Goal: Check status: Check status

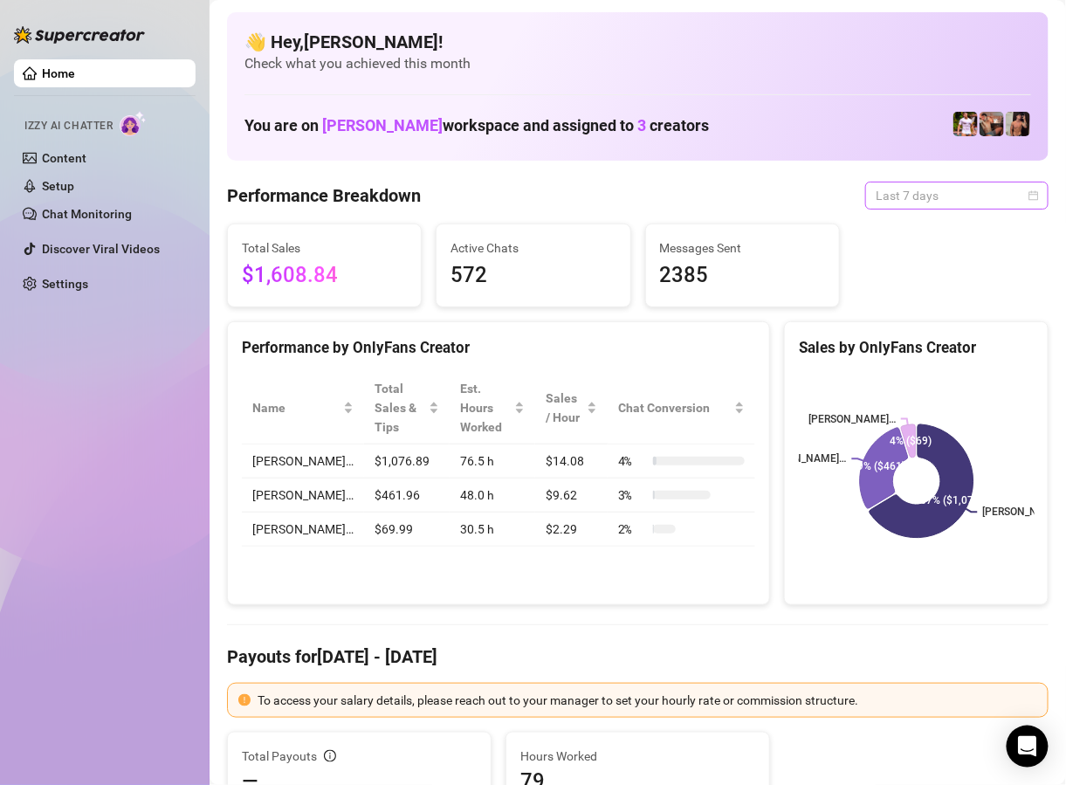
click at [909, 191] on span "Last 7 days" at bounding box center [957, 196] width 162 height 26
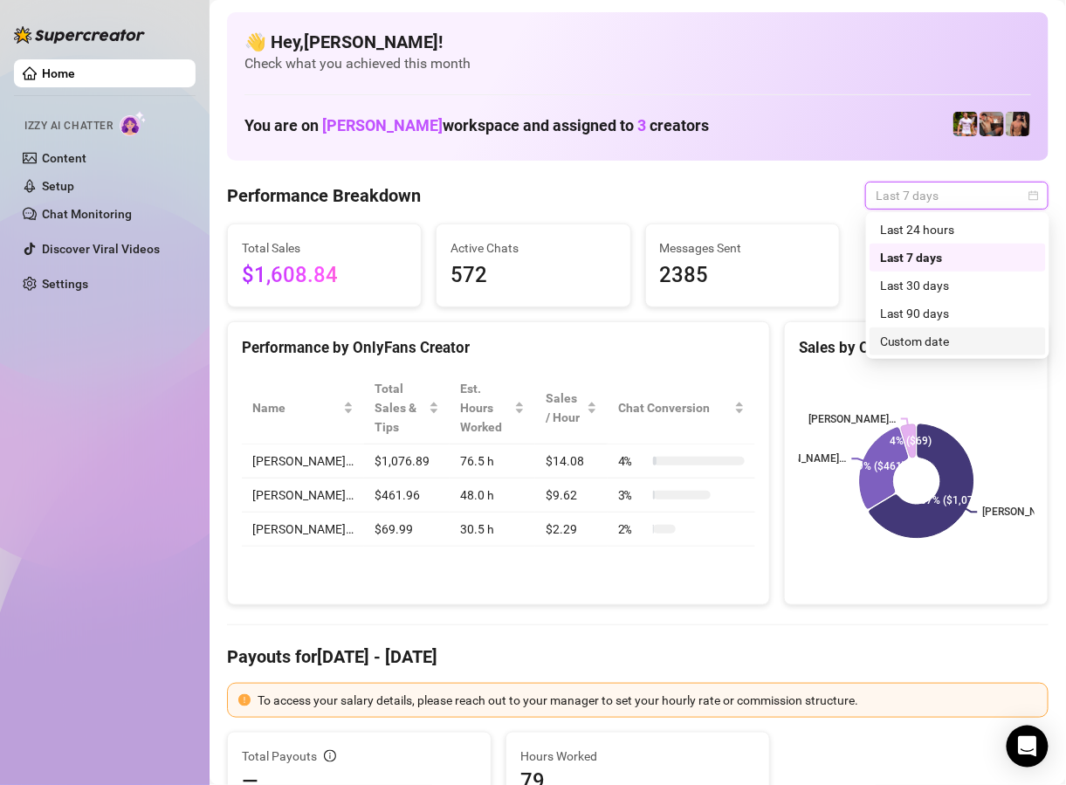
click at [913, 341] on div "Custom date" at bounding box center [957, 341] width 155 height 19
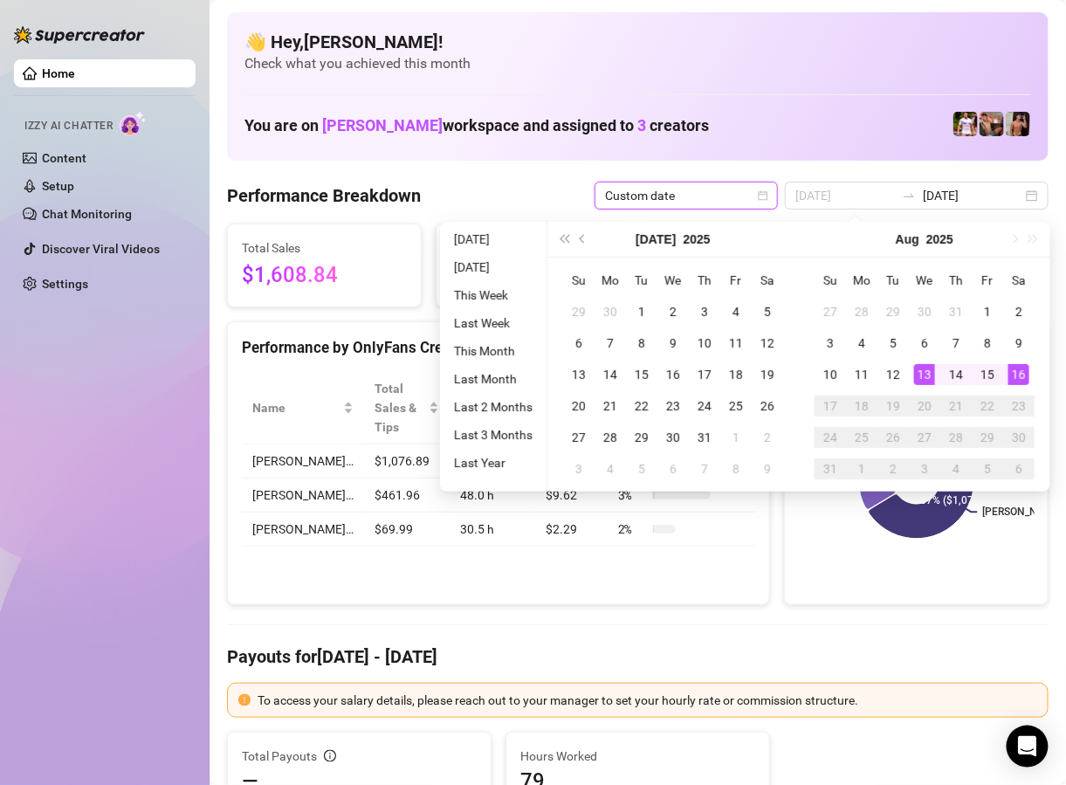
type input "[DATE]"
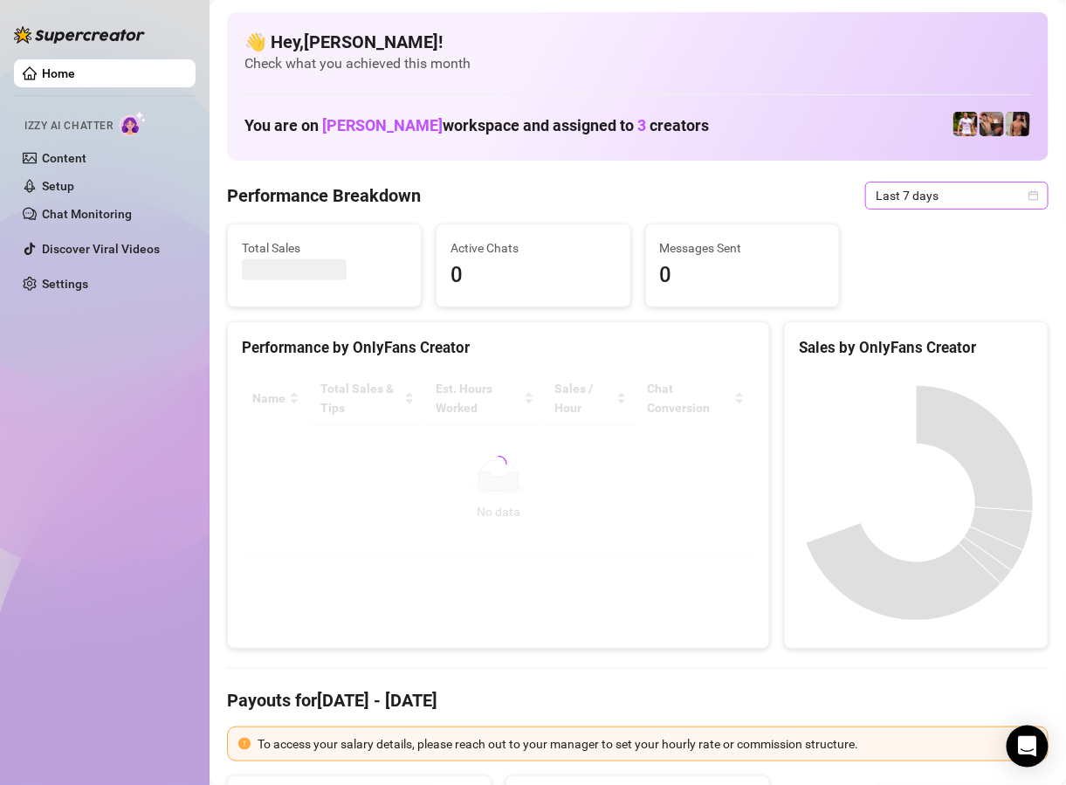
click at [935, 183] on span "Last 7 days" at bounding box center [957, 196] width 162 height 26
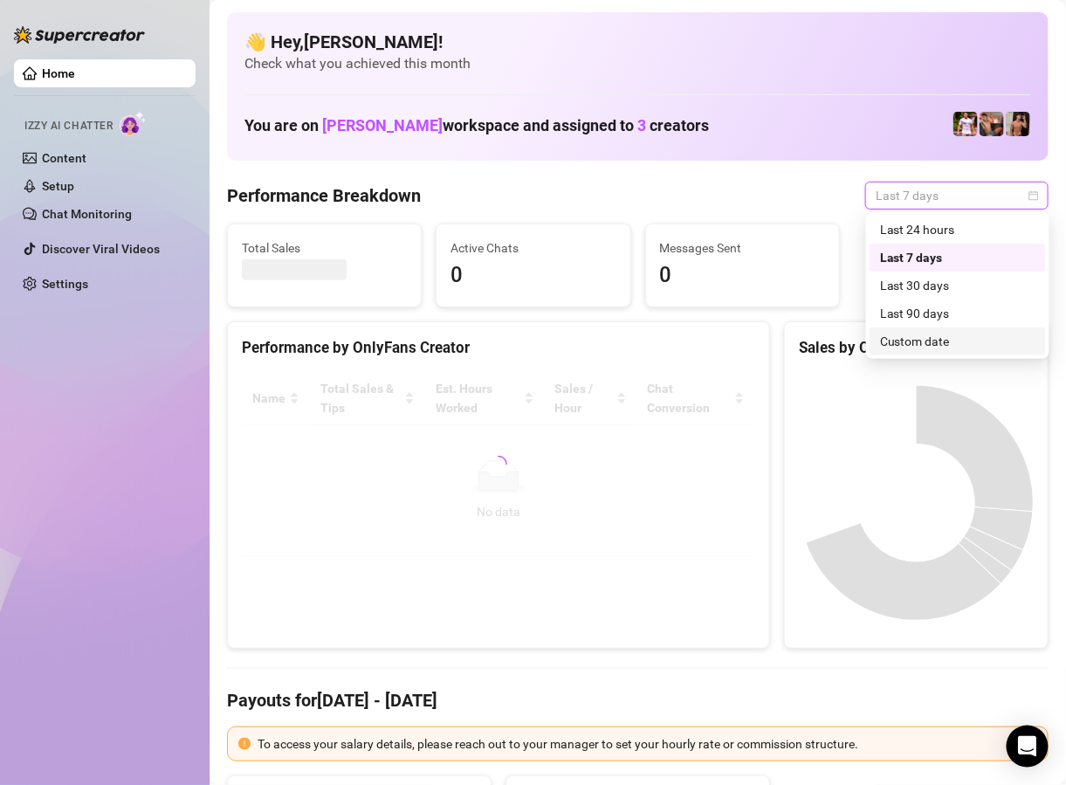
click at [915, 334] on div "Custom date" at bounding box center [957, 341] width 155 height 19
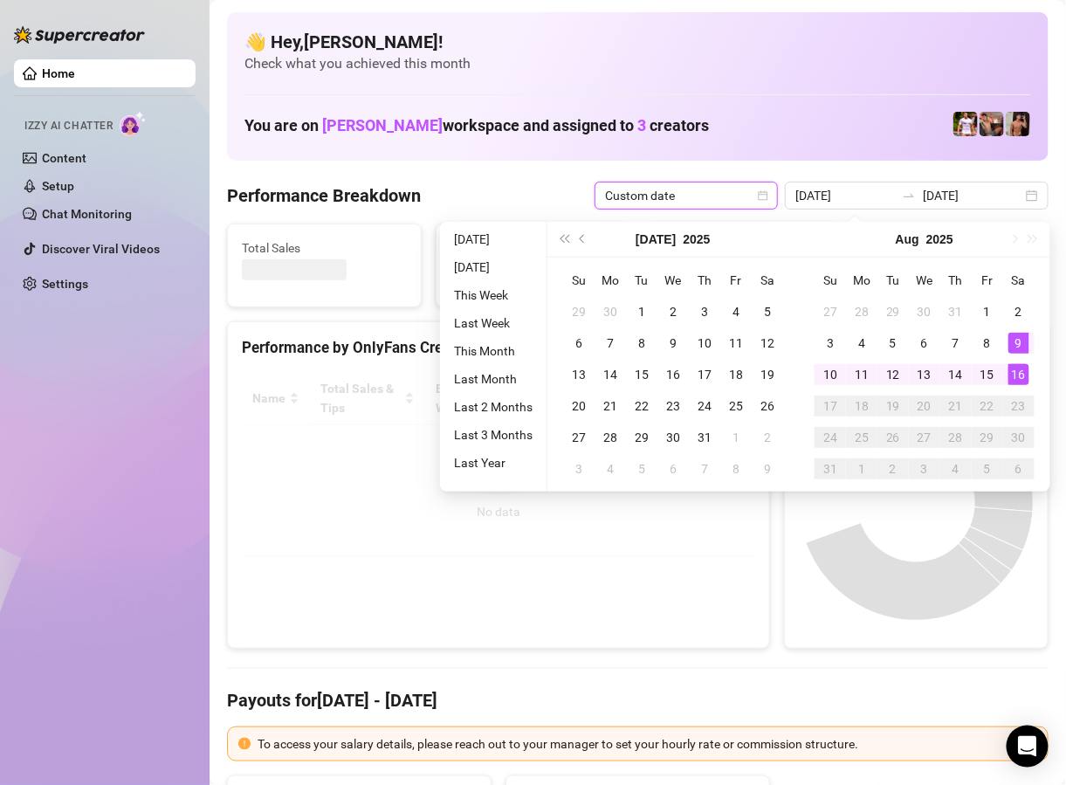
type input "[DATE]"
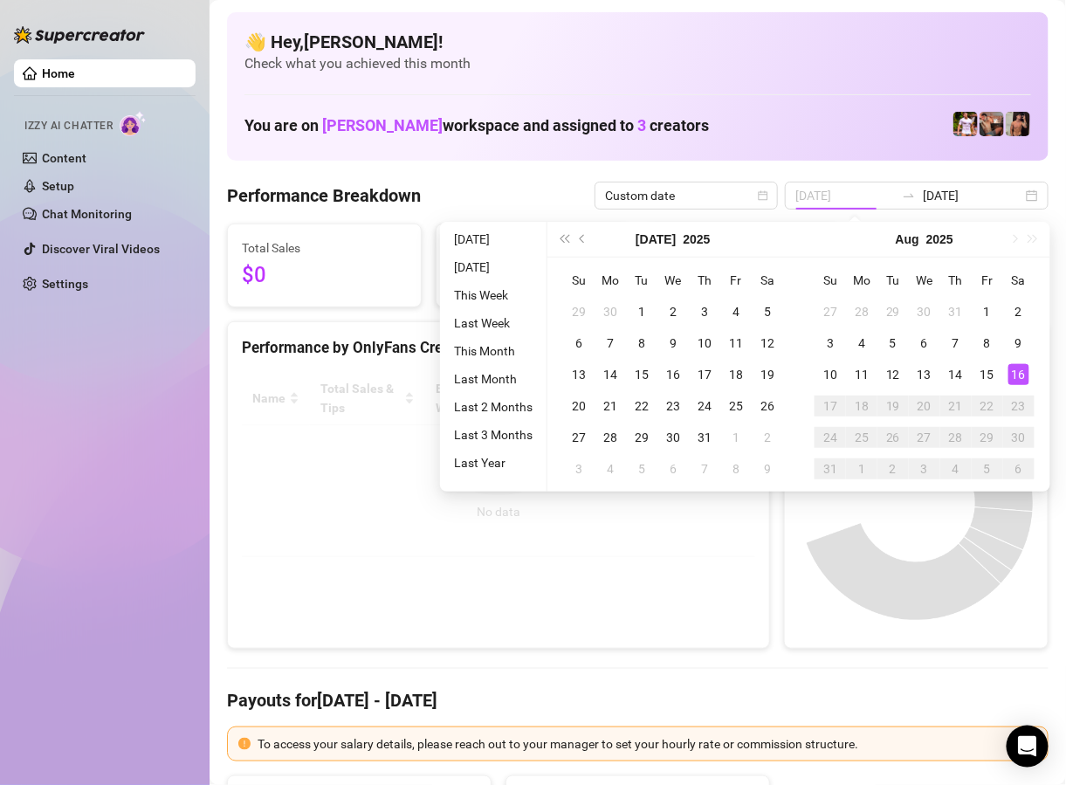
click at [1010, 374] on div "16" at bounding box center [1019, 374] width 21 height 21
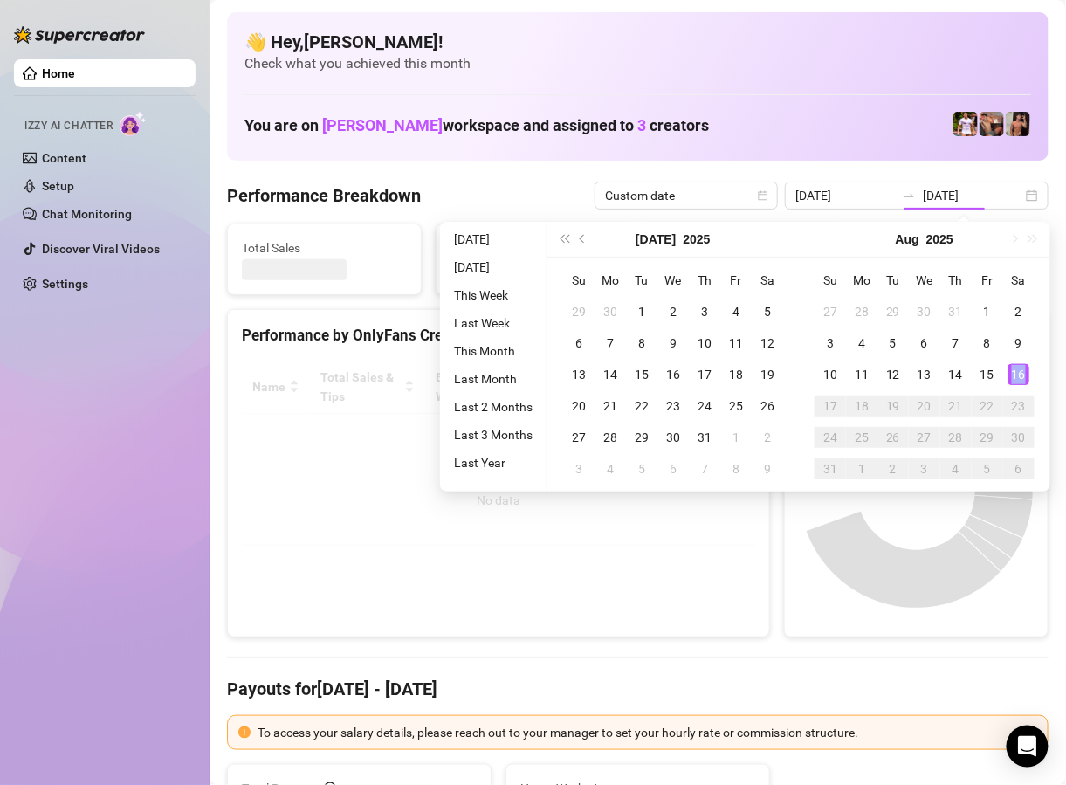
type input "[DATE]"
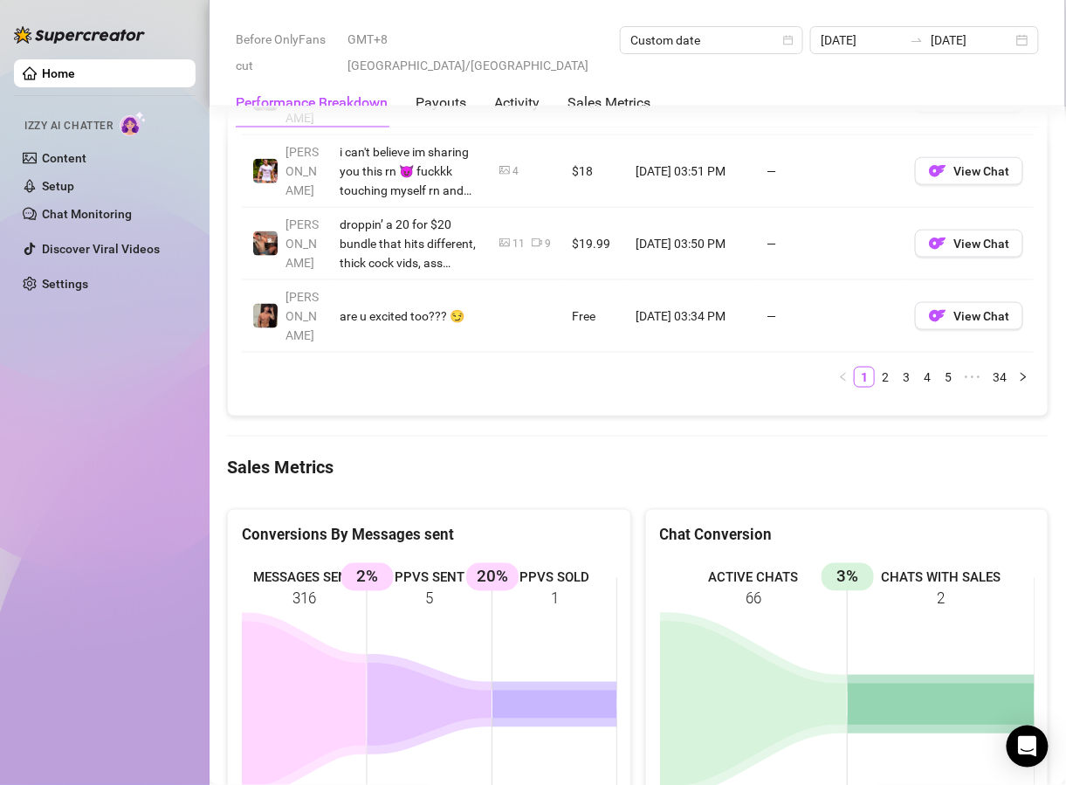
scroll to position [2185, 0]
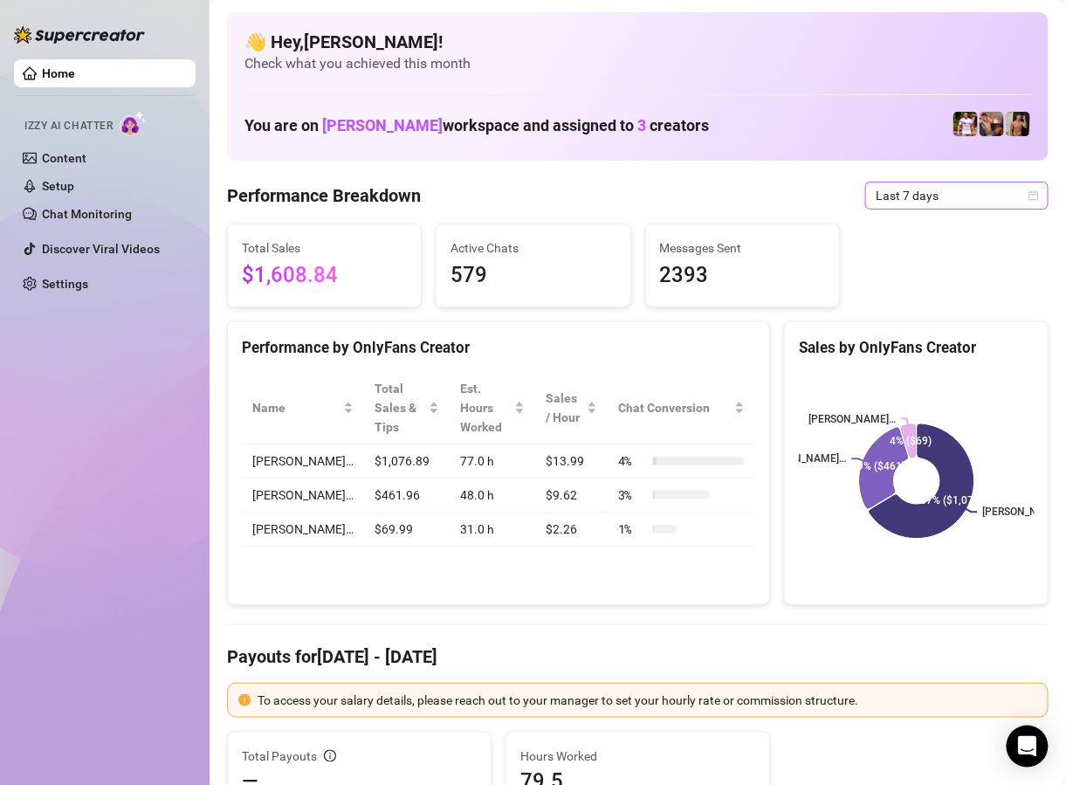
click at [989, 203] on span "Last 7 days" at bounding box center [957, 196] width 162 height 26
click at [949, 205] on span "Last 7 days" at bounding box center [957, 196] width 162 height 26
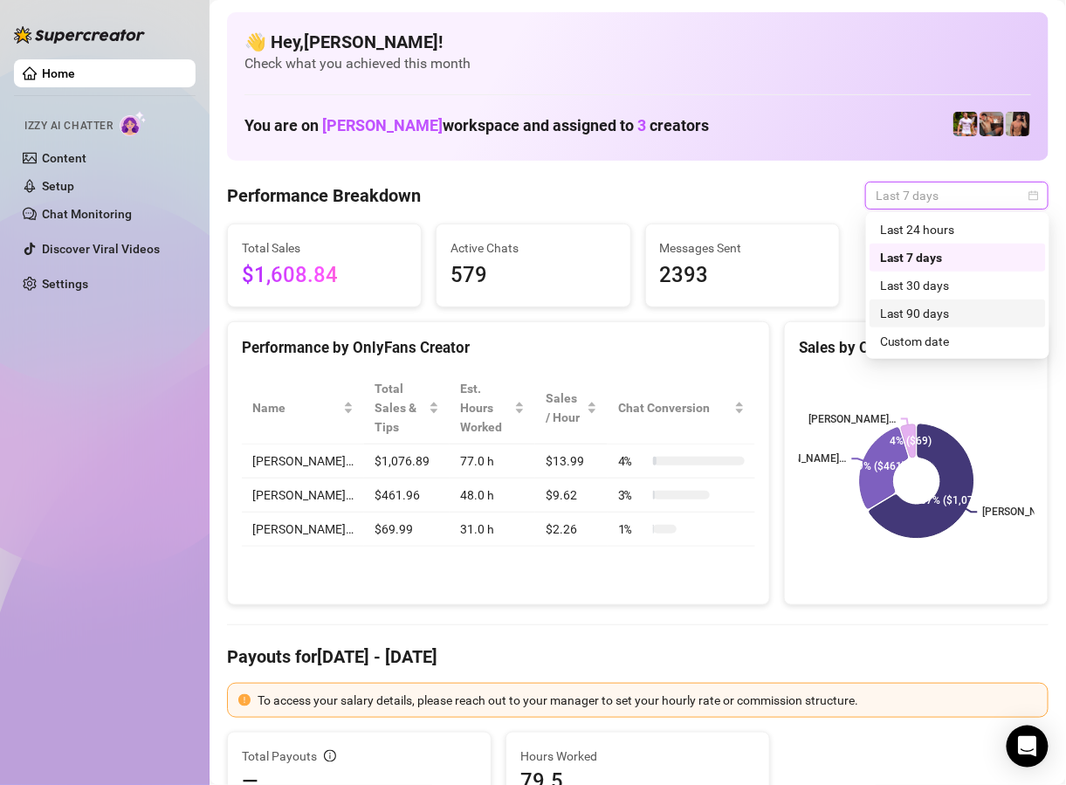
click at [907, 320] on div "Last 90 days" at bounding box center [957, 313] width 155 height 19
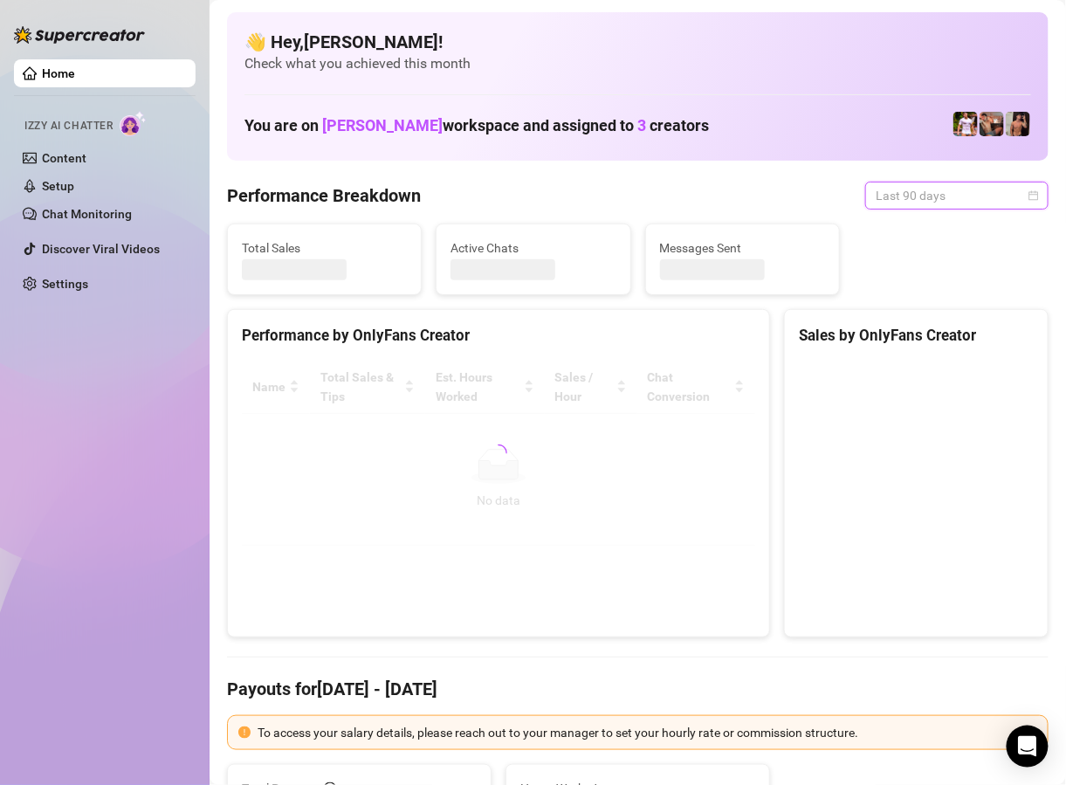
click at [936, 194] on span "Last 90 days" at bounding box center [957, 196] width 162 height 26
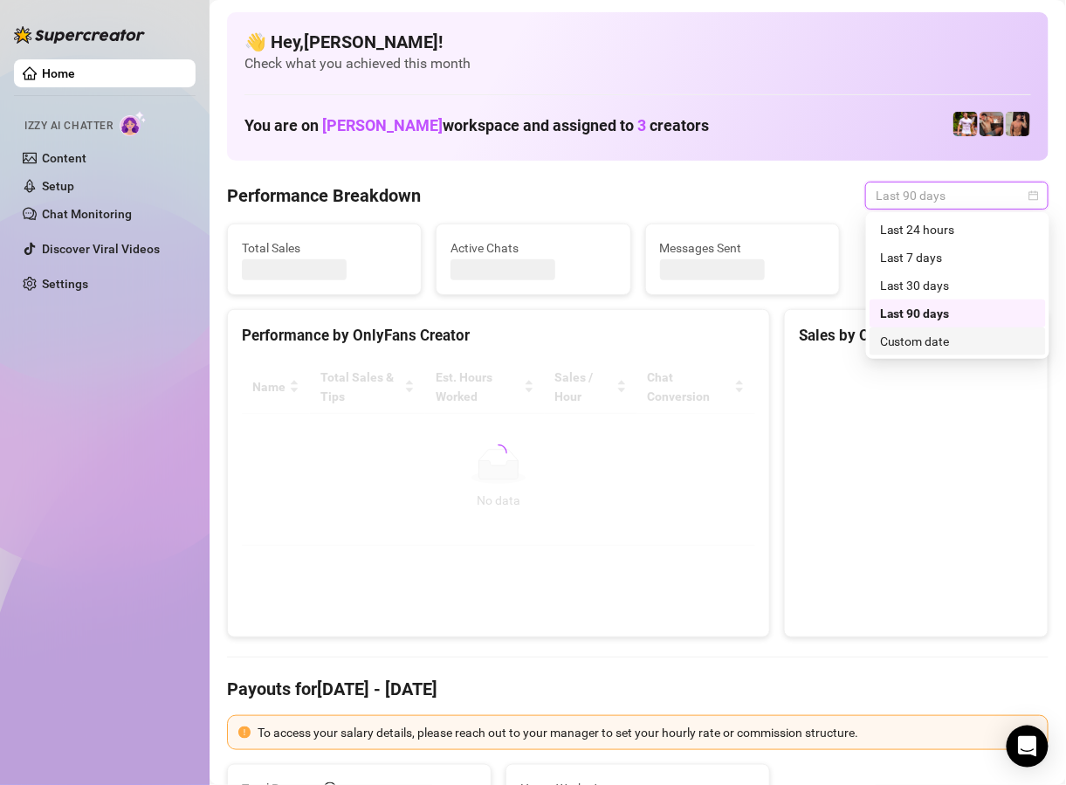
click at [926, 342] on div "Custom date" at bounding box center [957, 341] width 155 height 19
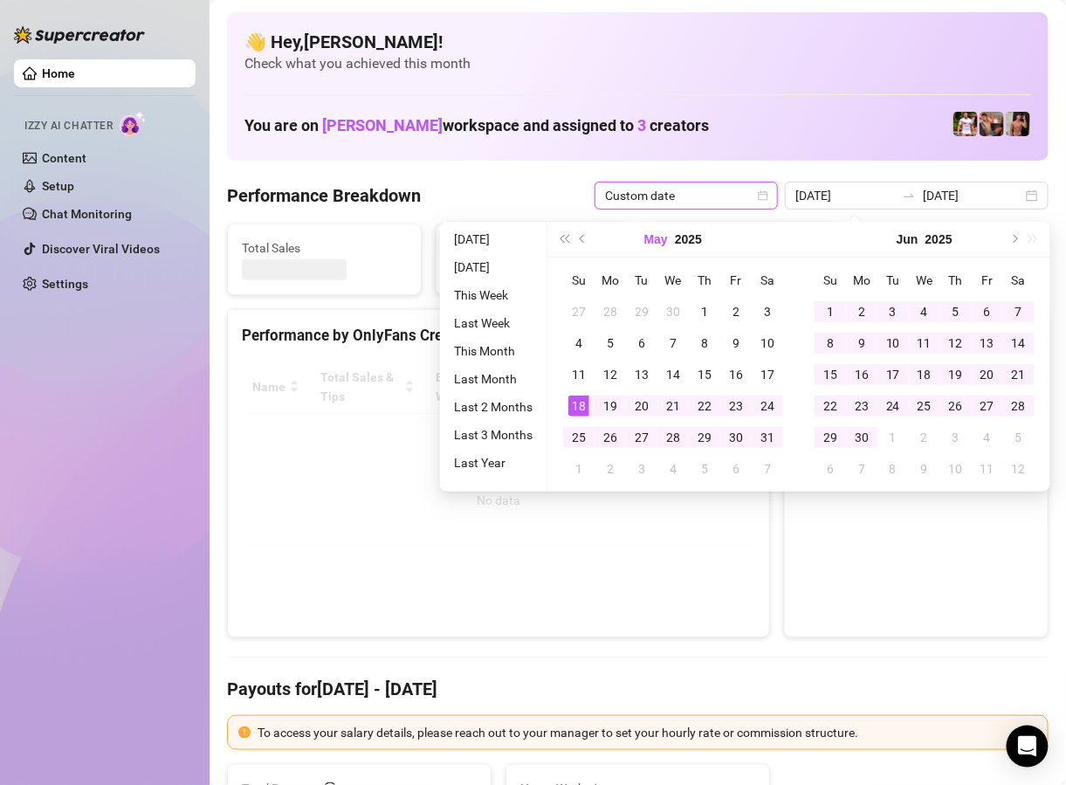
click at [644, 247] on button "May" at bounding box center [656, 239] width 24 height 35
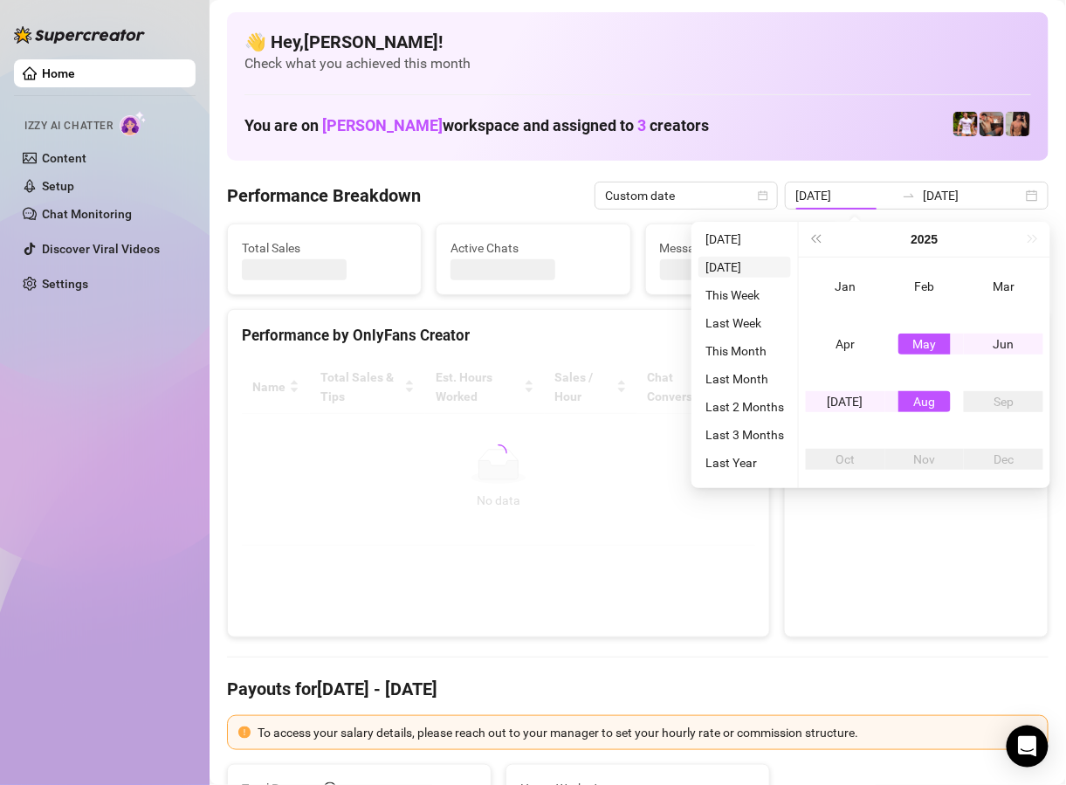
type input "2025-08-15"
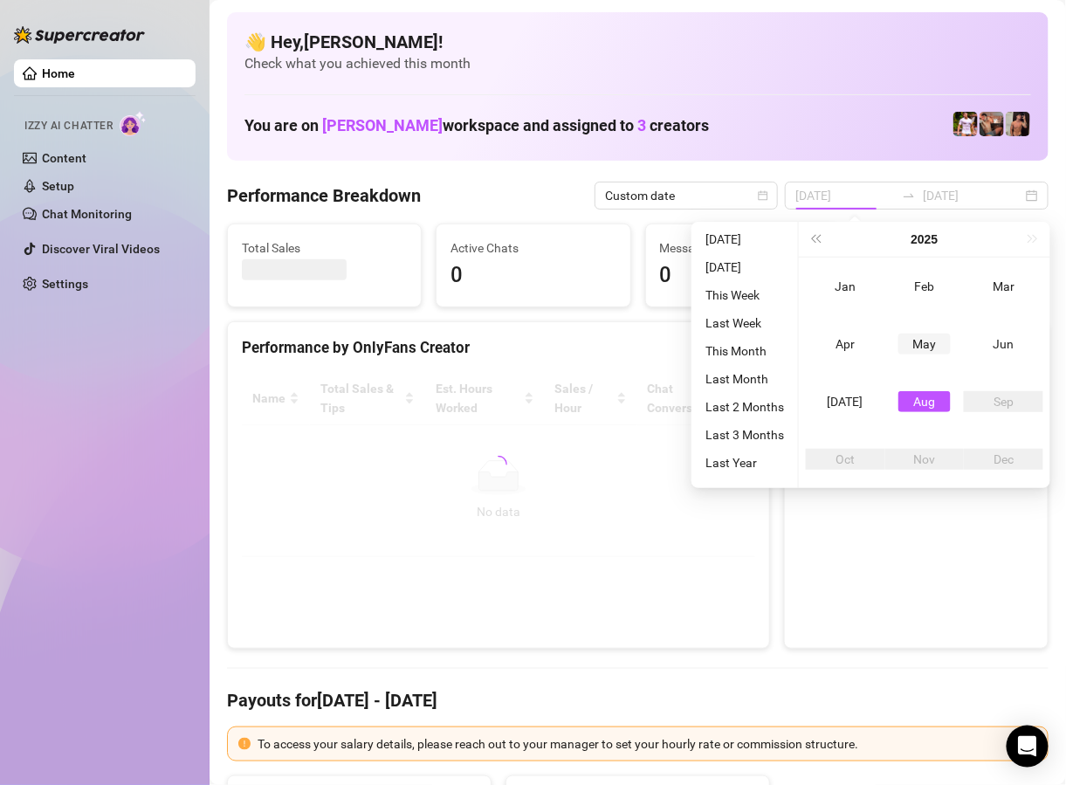
type input "2025-01-18"
type input "[DATE]"
click at [846, 334] on div "Apr" at bounding box center [845, 344] width 52 height 21
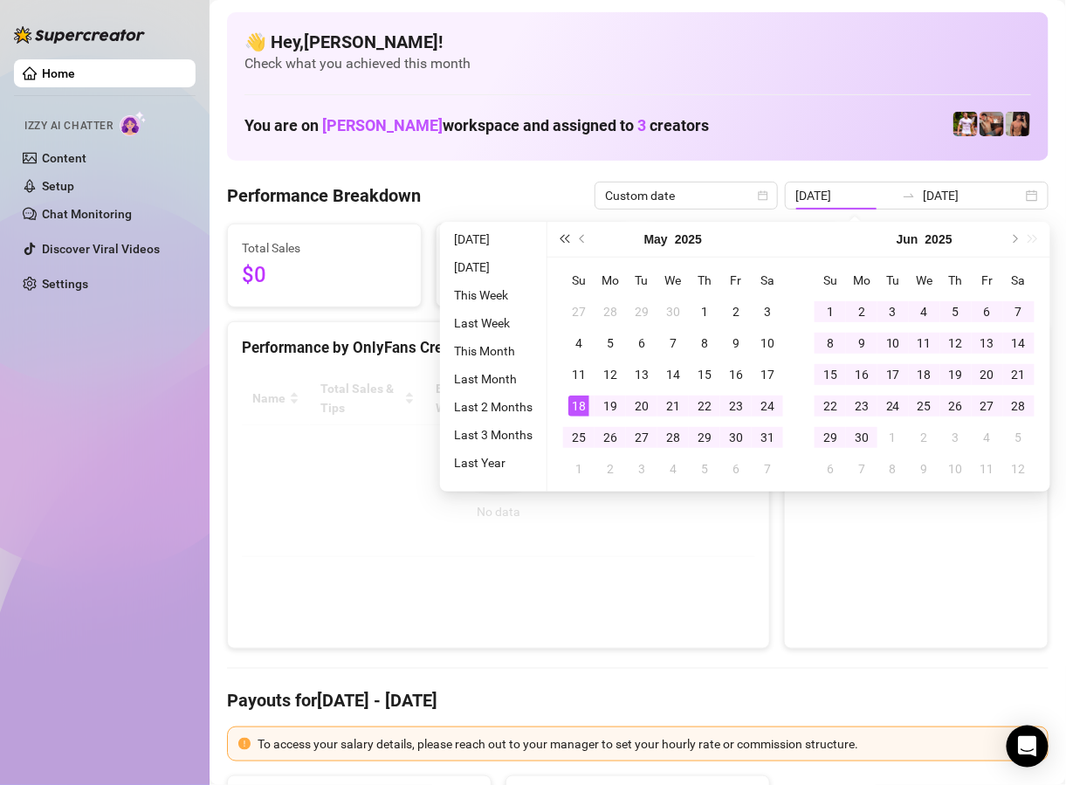
click at [567, 241] on span "Last year (Control + left)" at bounding box center [564, 239] width 9 height 9
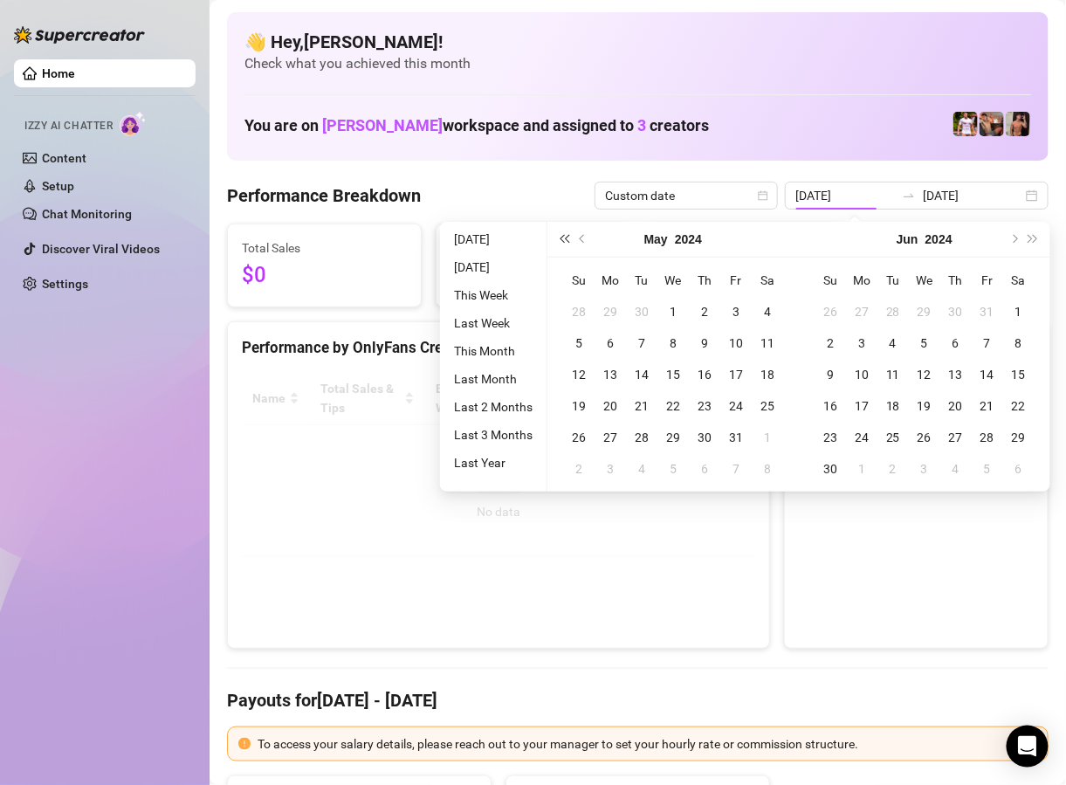
click at [567, 241] on span "Last year (Control + left)" at bounding box center [564, 239] width 9 height 9
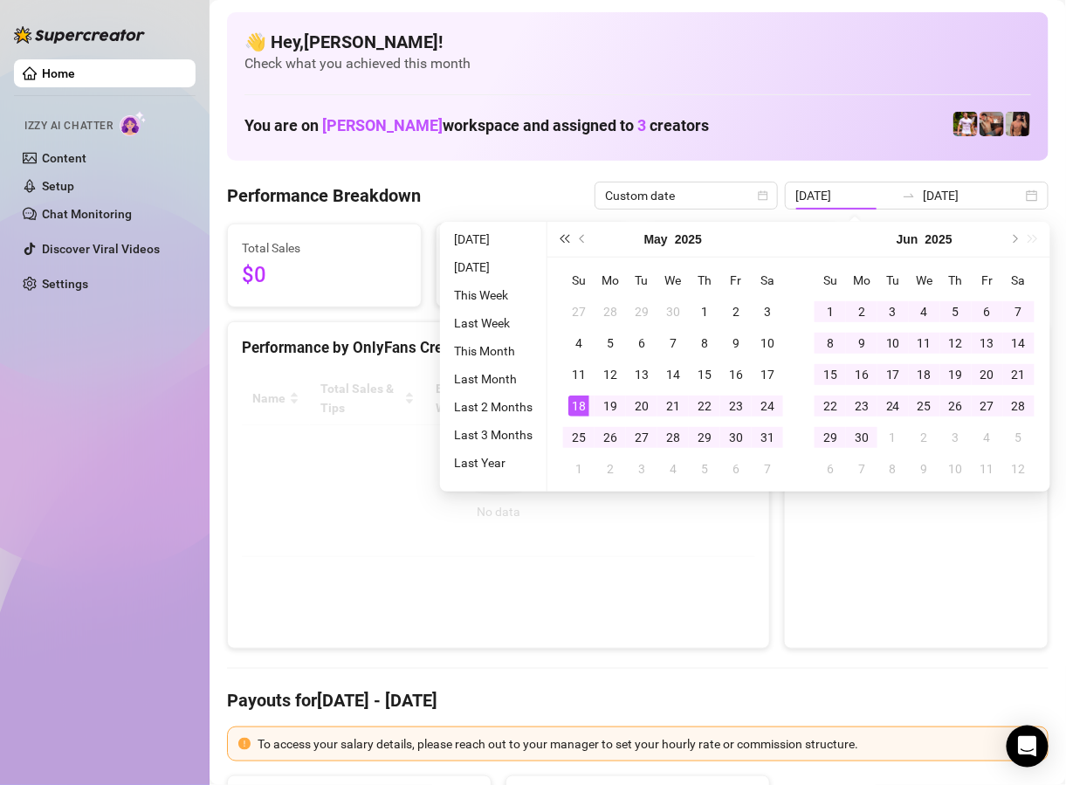
click at [567, 241] on span "Last year (Control + left)" at bounding box center [564, 239] width 9 height 9
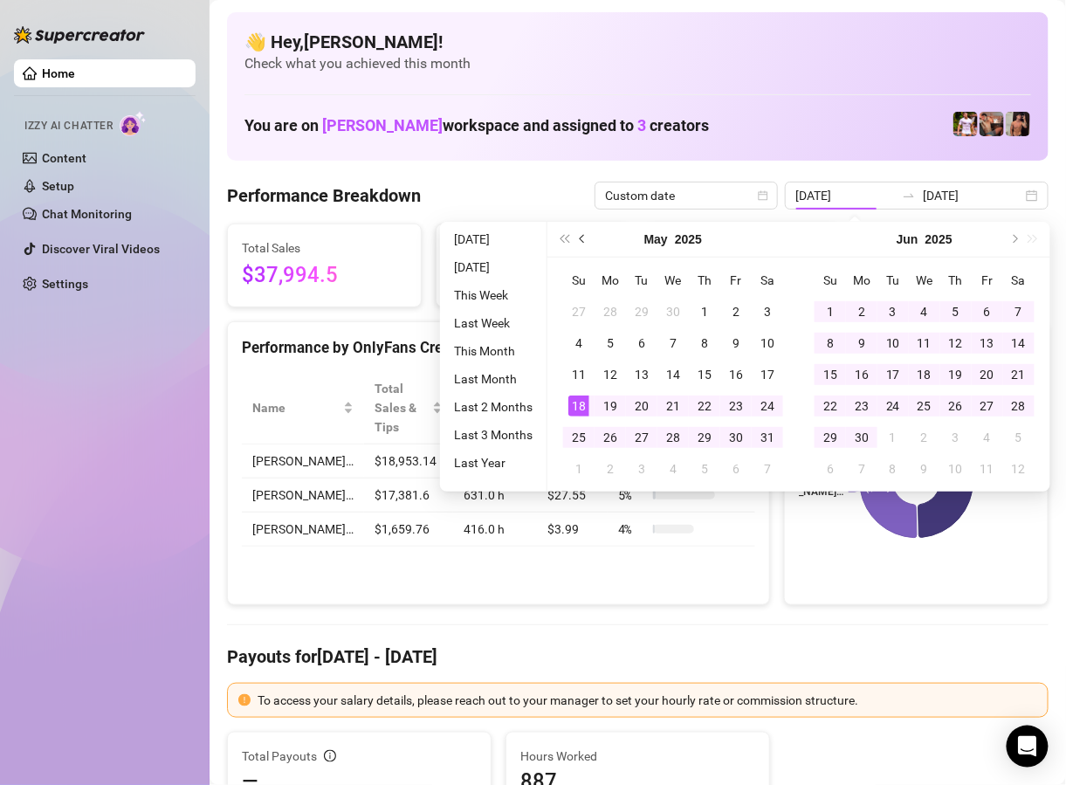
click at [575, 239] on button "Previous month (PageUp)" at bounding box center [583, 239] width 19 height 35
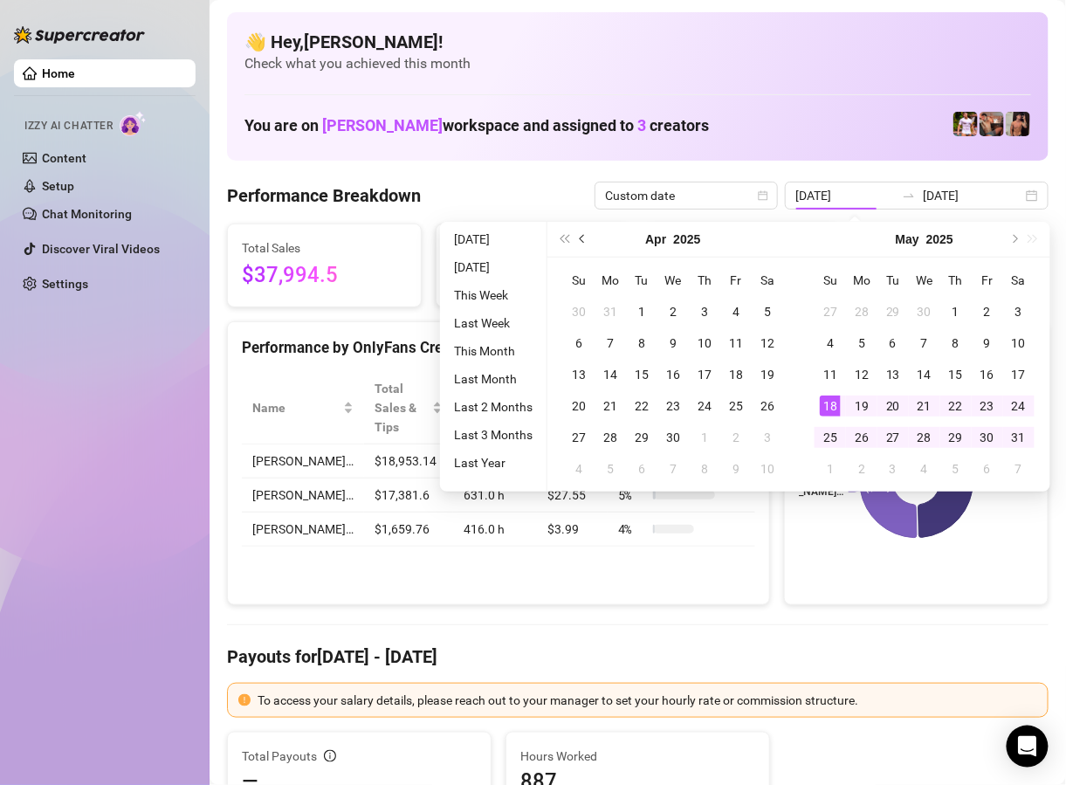
click at [575, 239] on button "Previous month (PageUp)" at bounding box center [583, 239] width 19 height 35
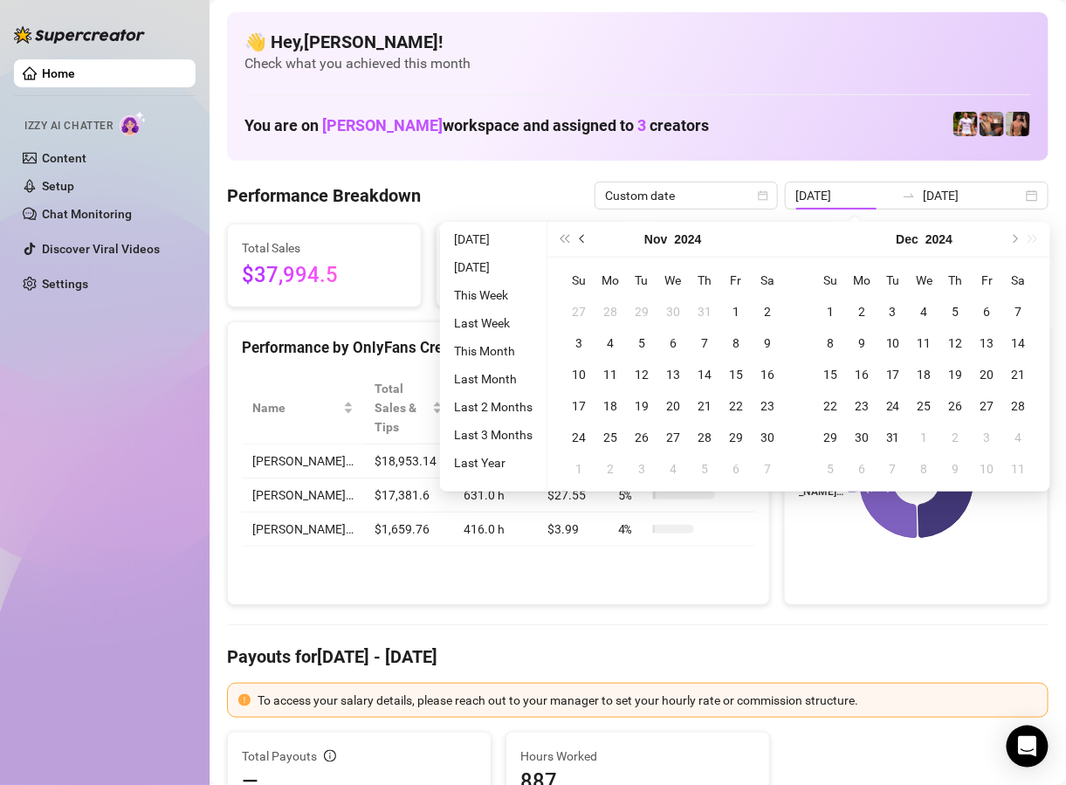
click at [575, 239] on button "Previous month (PageUp)" at bounding box center [583, 239] width 19 height 35
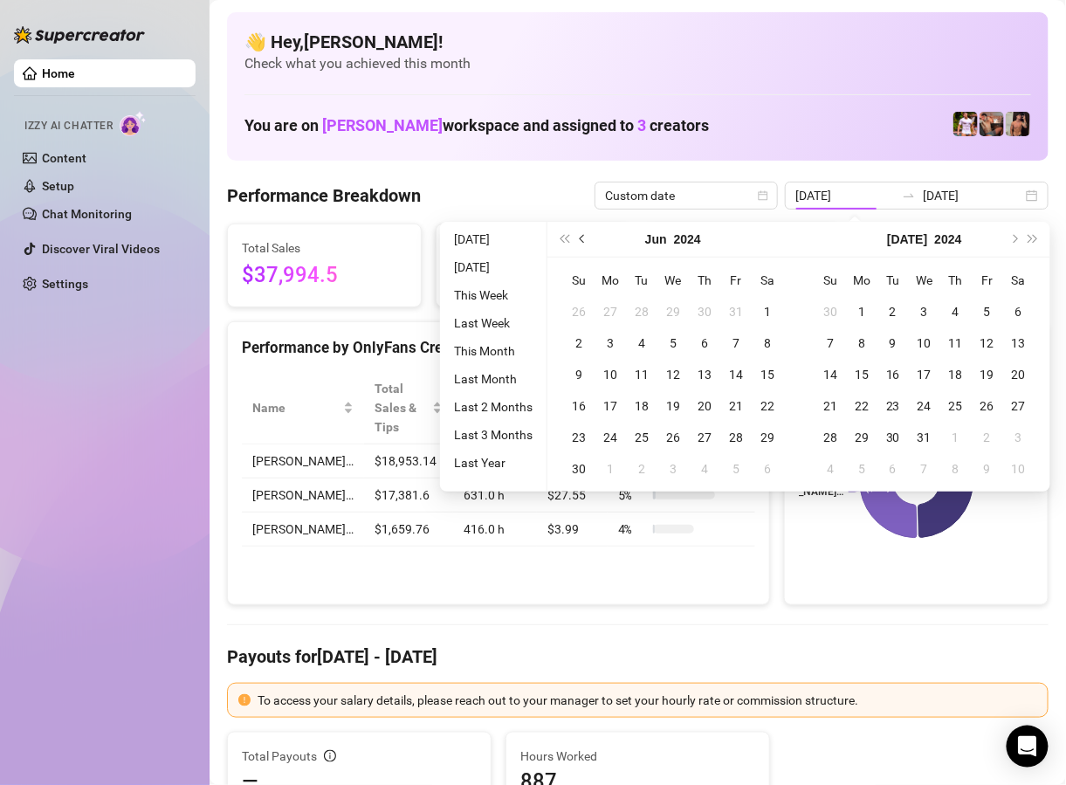
click at [575, 239] on button "Previous month (PageUp)" at bounding box center [583, 239] width 19 height 35
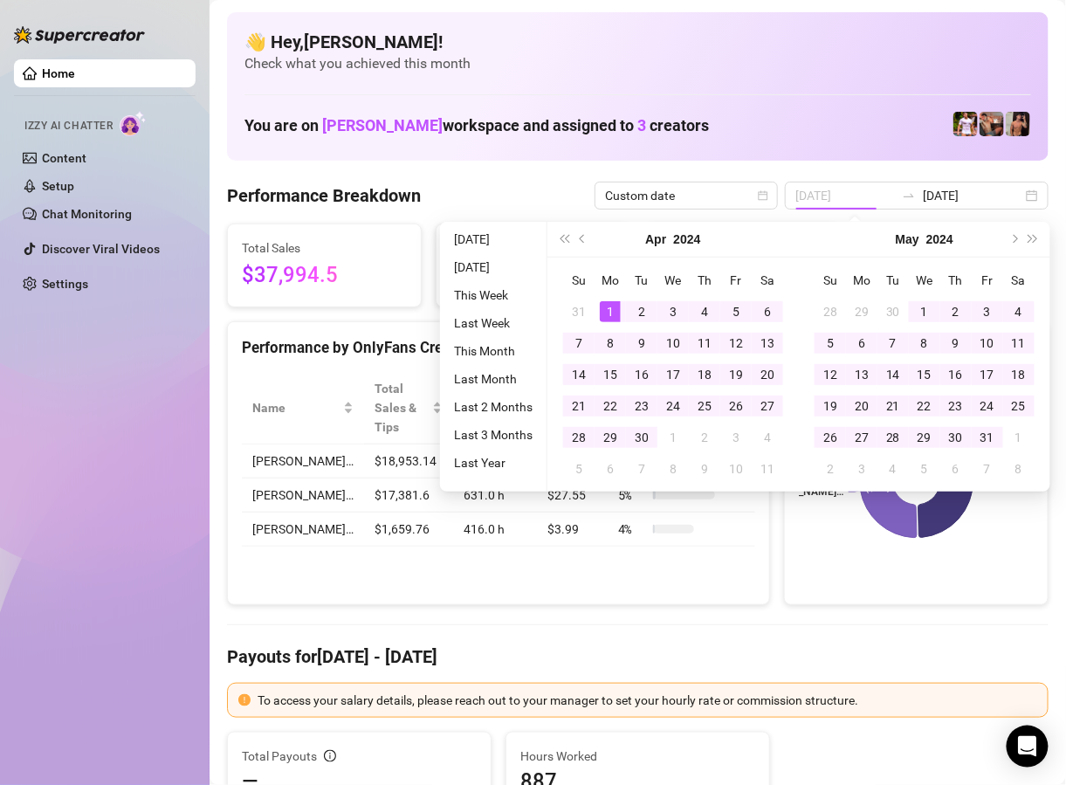
click at [608, 308] on div "1" at bounding box center [610, 311] width 21 height 21
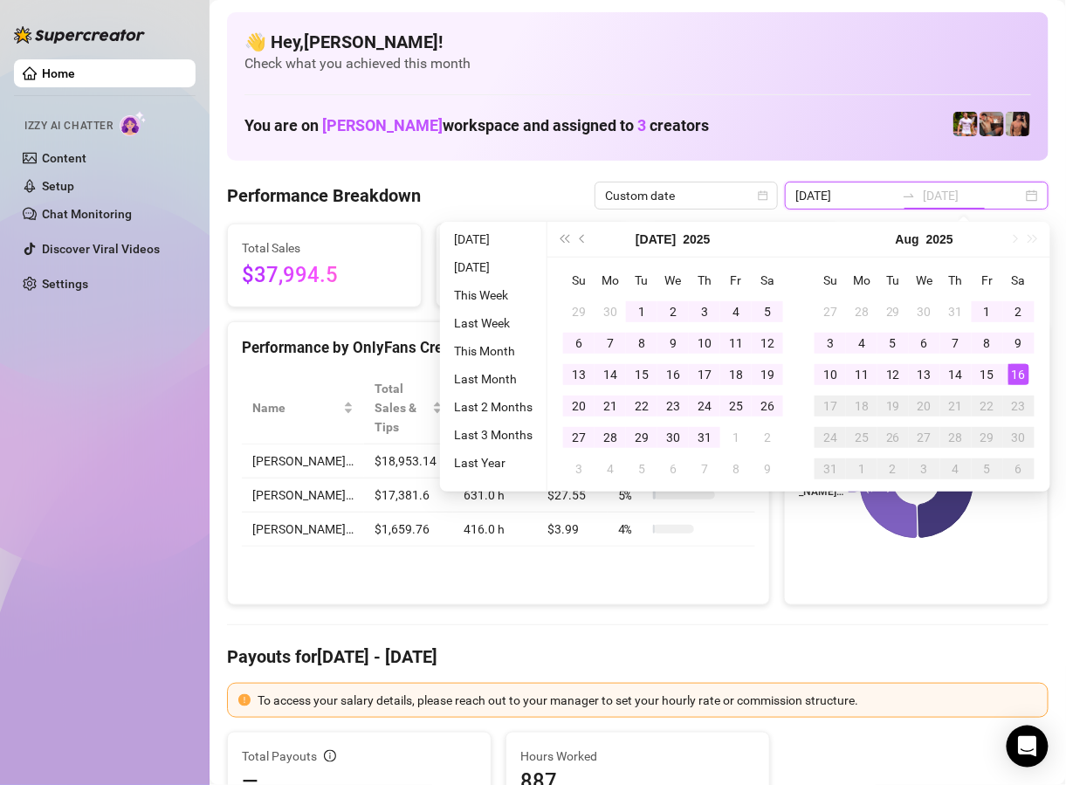
type input "2025-05-18"
type input "[DATE]"
click at [1016, 374] on div "16" at bounding box center [1019, 374] width 21 height 21
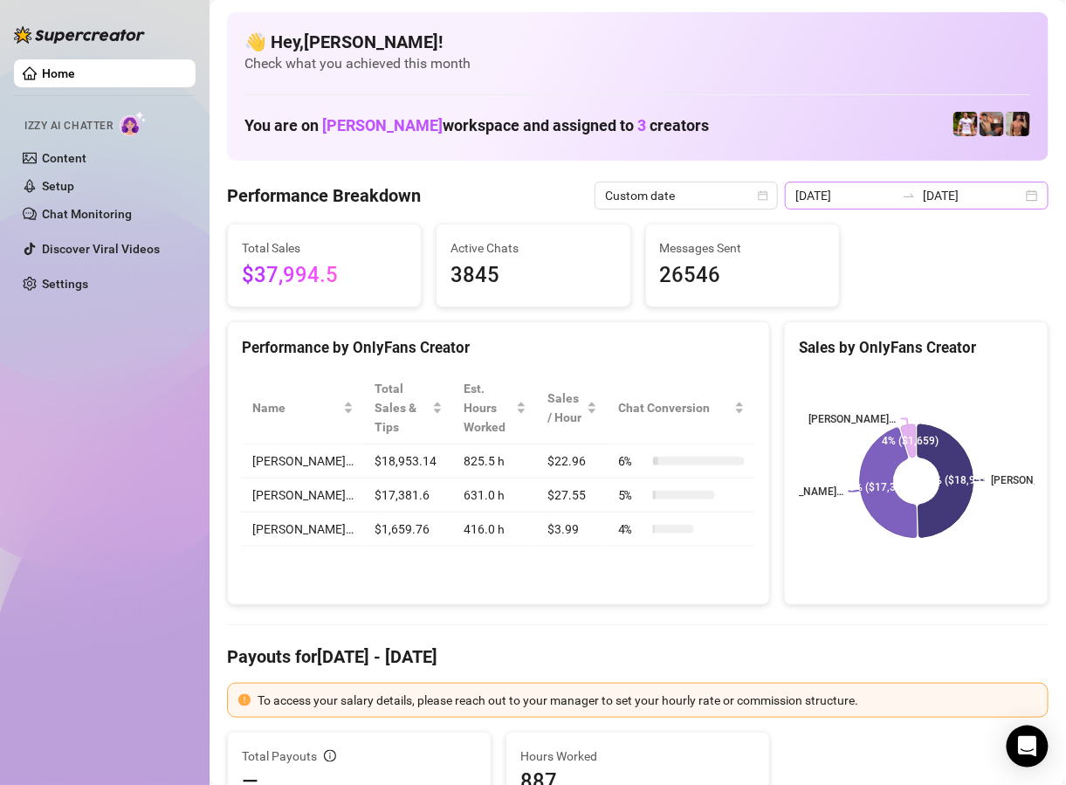
click at [1029, 195] on div "2025-05-18 2025-08-16" at bounding box center [917, 196] width 264 height 28
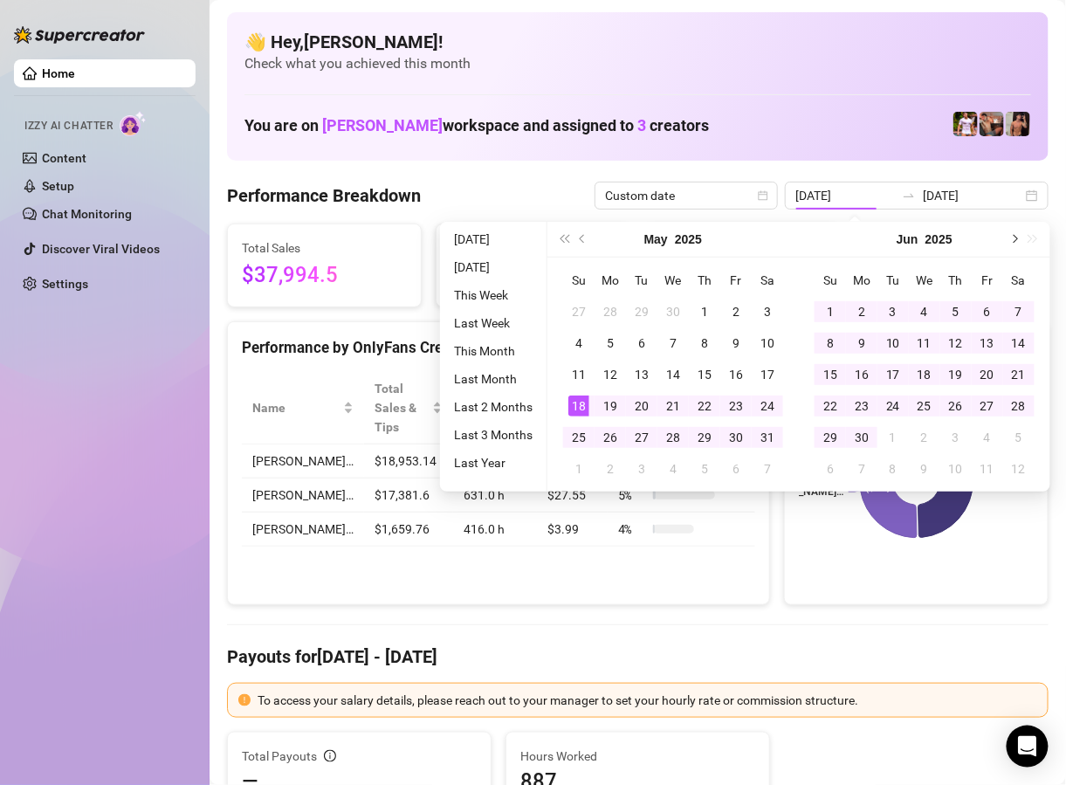
click at [1014, 238] on span "Next month (PageDown)" at bounding box center [1013, 239] width 9 height 9
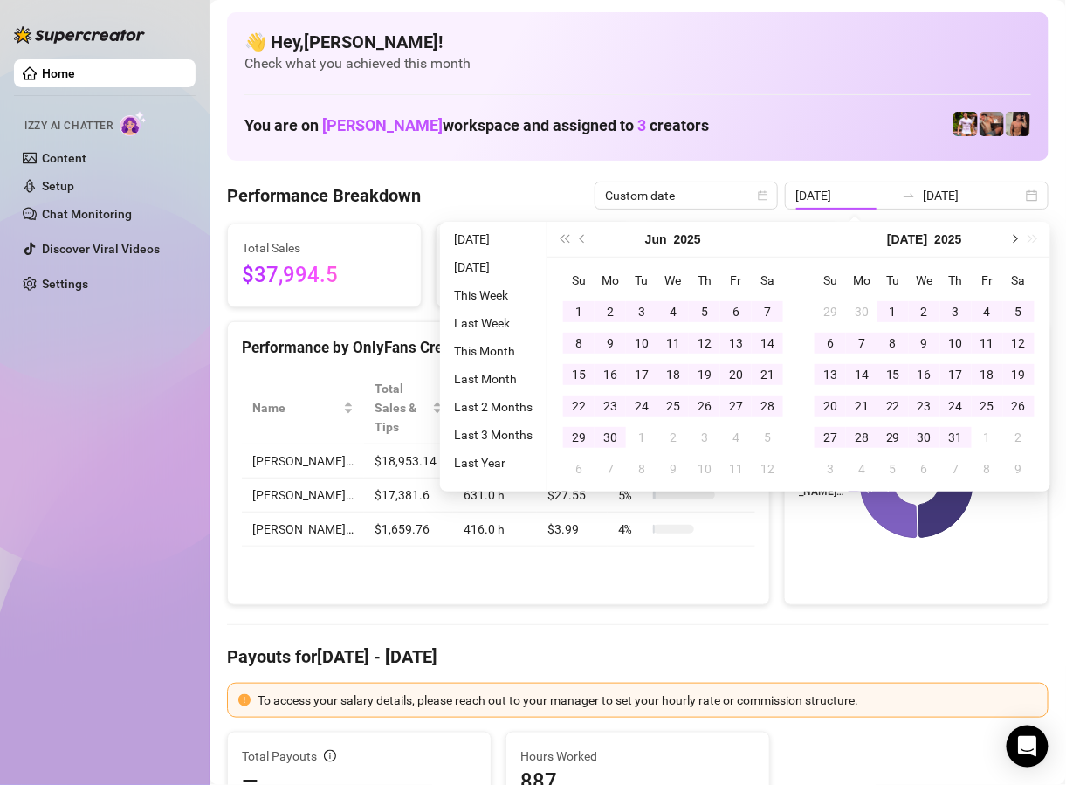
click at [1014, 238] on span "Next month (PageDown)" at bounding box center [1013, 239] width 9 height 9
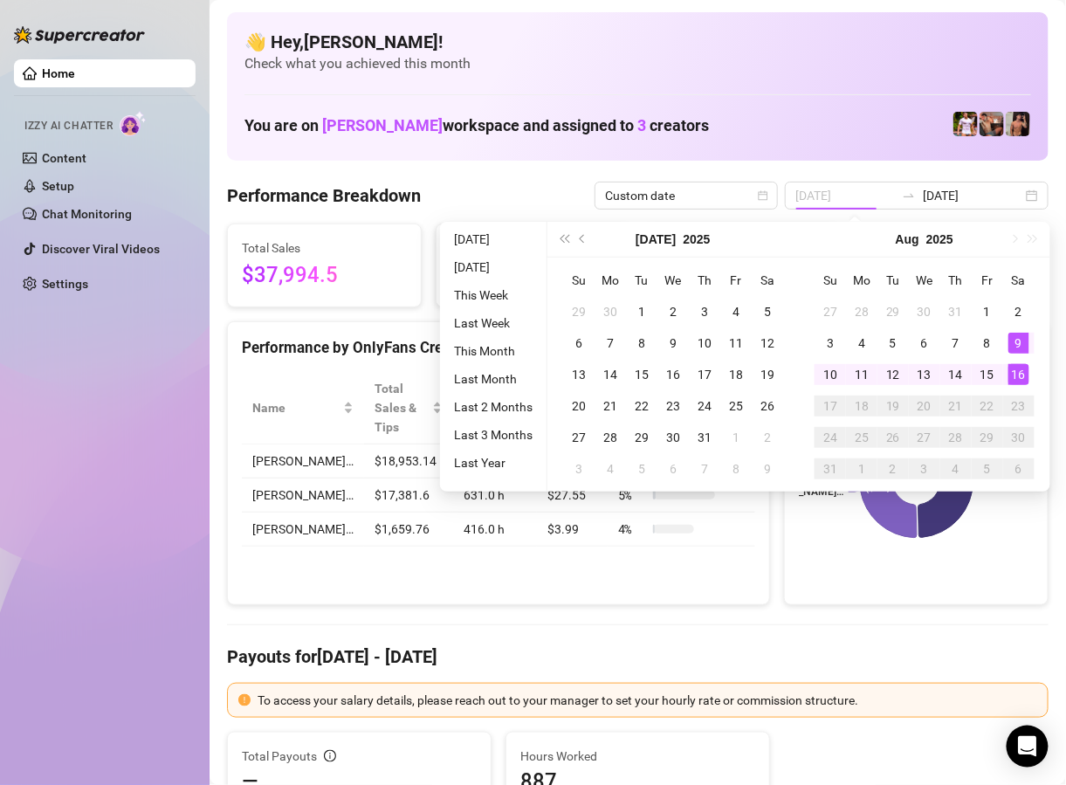
type input "[DATE]"
click at [1021, 369] on div "16" at bounding box center [1019, 374] width 21 height 21
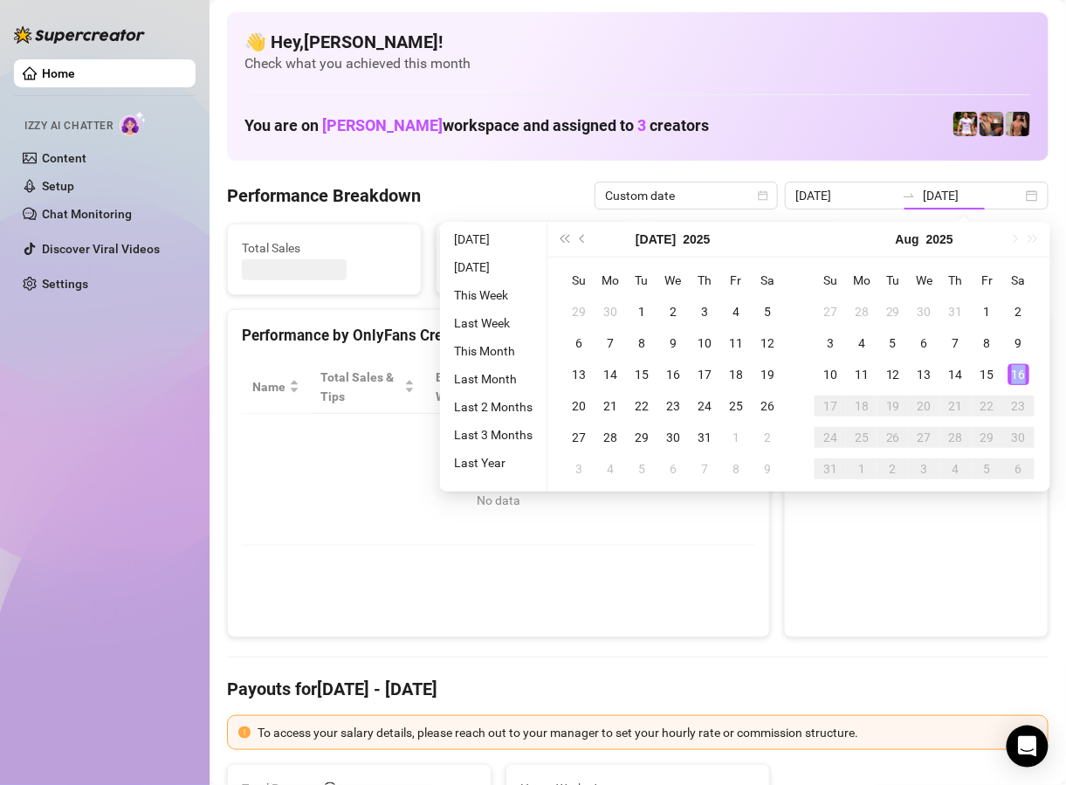
type input "[DATE]"
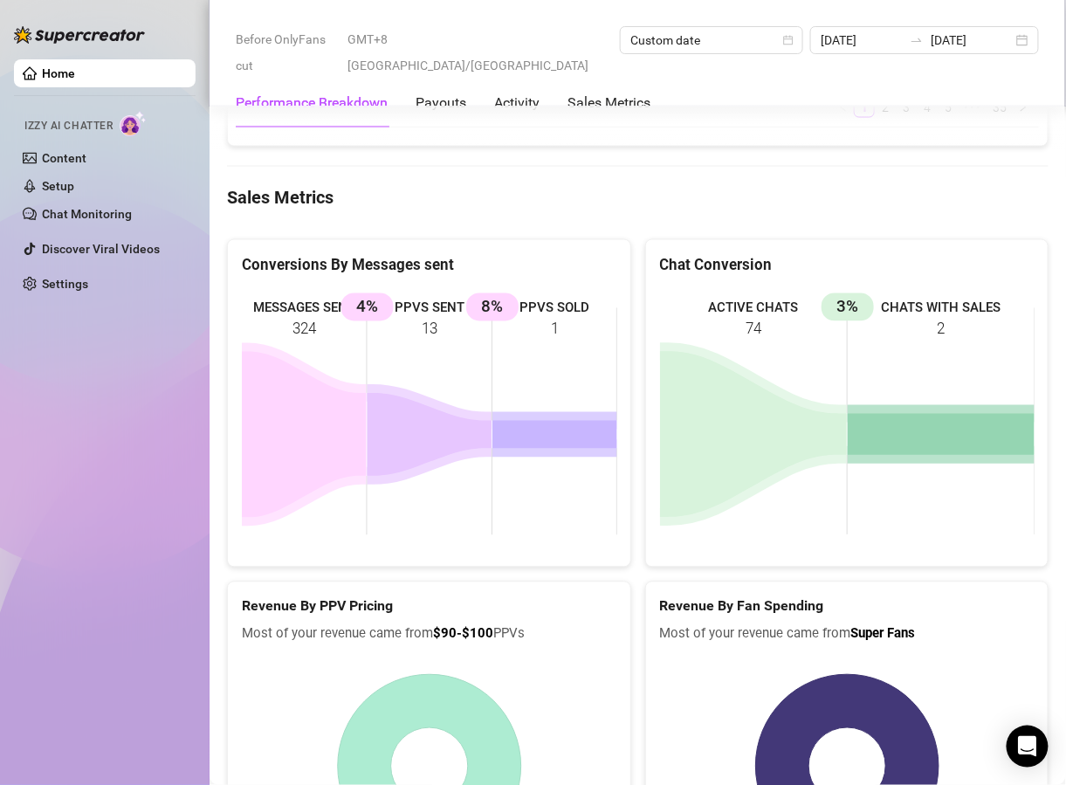
scroll to position [2445, 0]
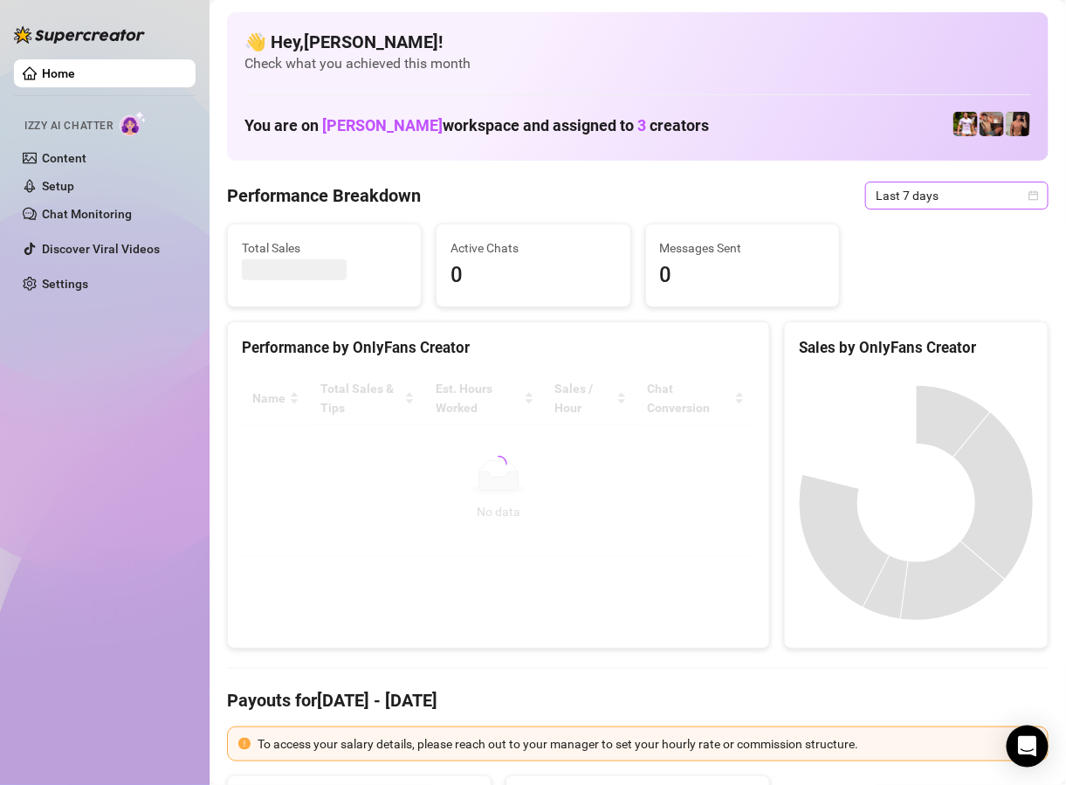
click at [946, 193] on span "Last 7 days" at bounding box center [957, 196] width 162 height 26
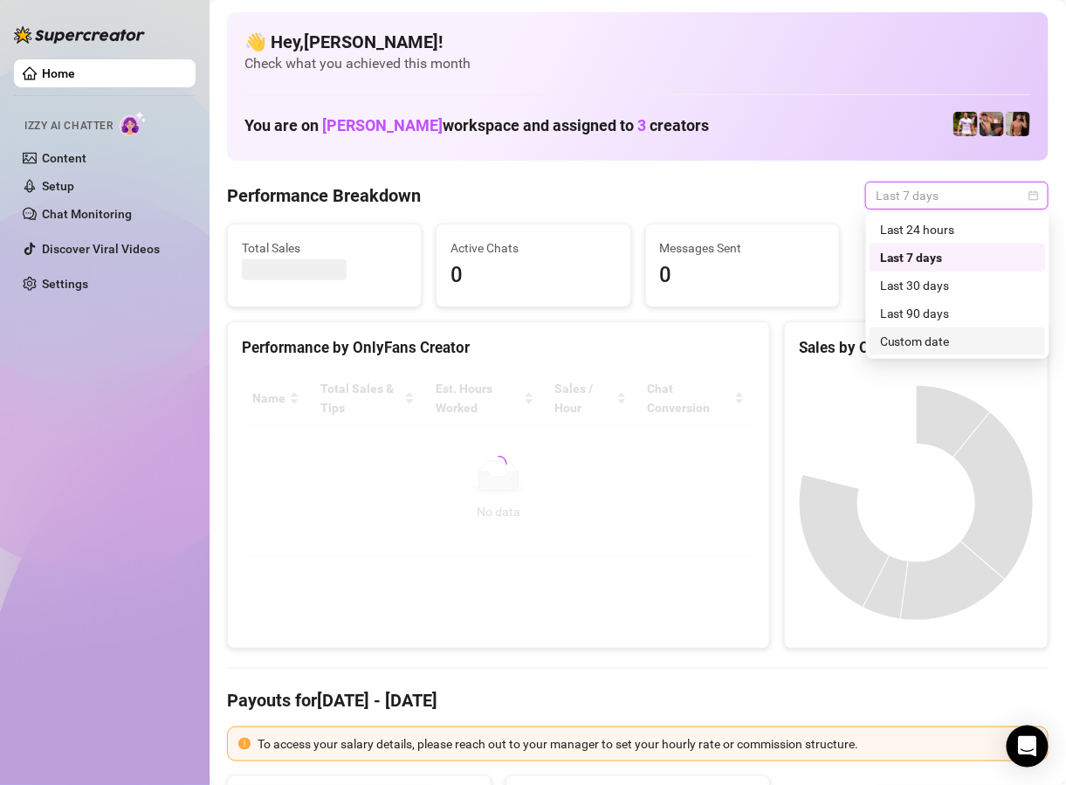
click at [915, 338] on div "Custom date" at bounding box center [957, 341] width 155 height 19
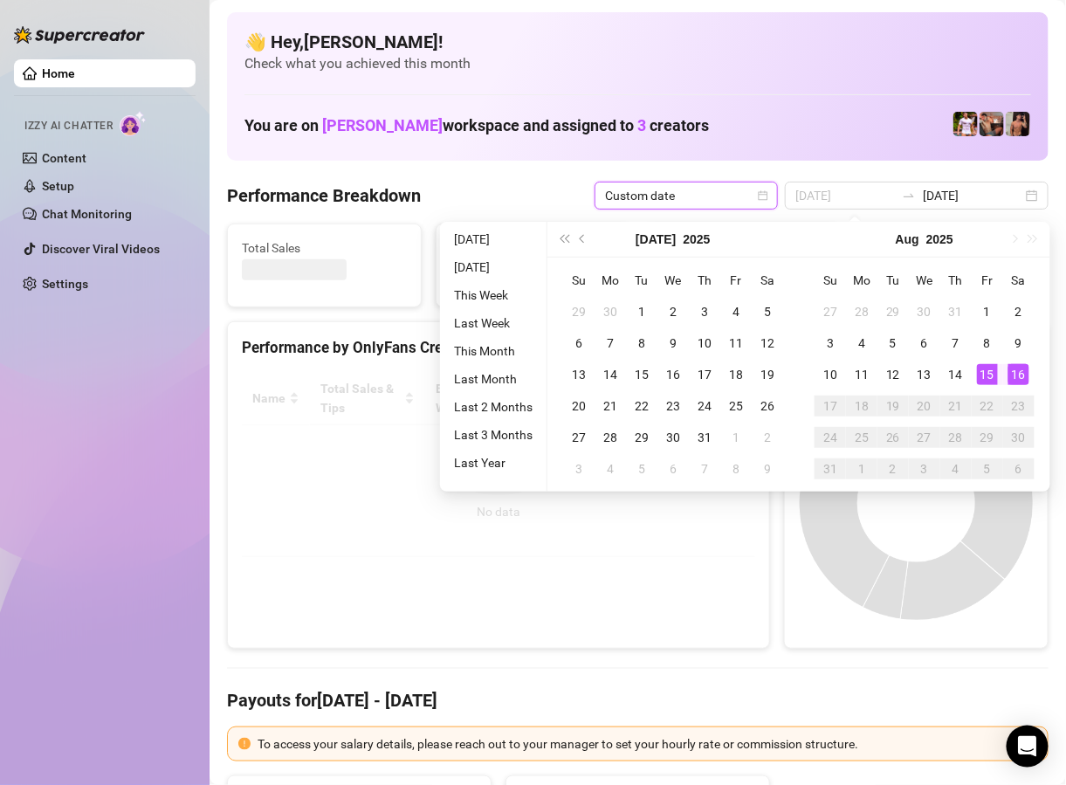
type input "[DATE]"
click at [1013, 375] on div "16" at bounding box center [1019, 374] width 21 height 21
type input "[DATE]"
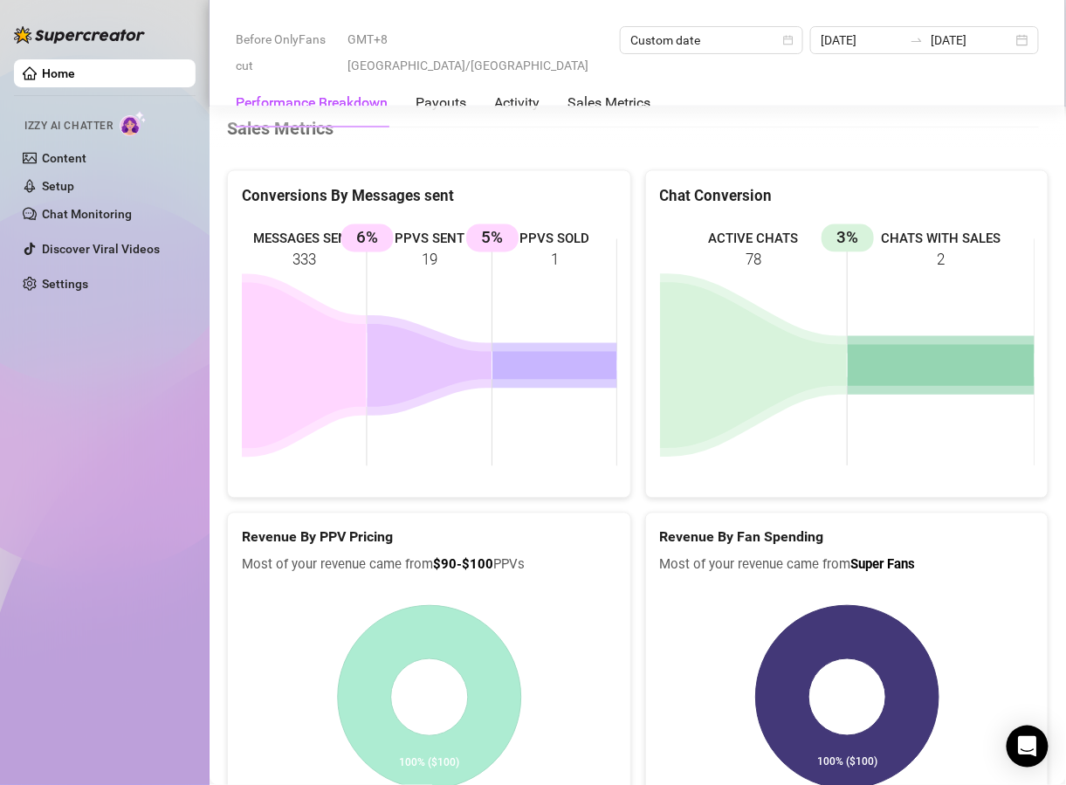
scroll to position [2523, 0]
